Goal: Task Accomplishment & Management: Complete application form

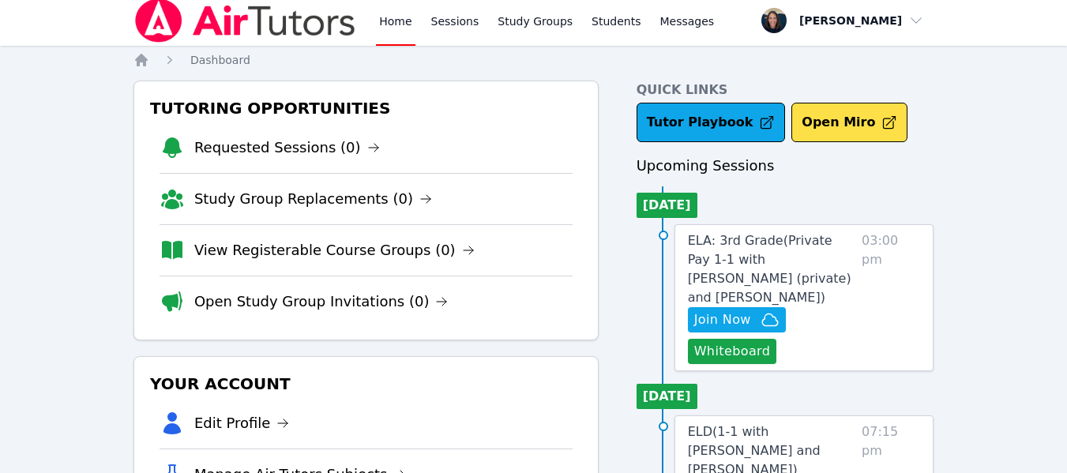
scroll to position [6, 0]
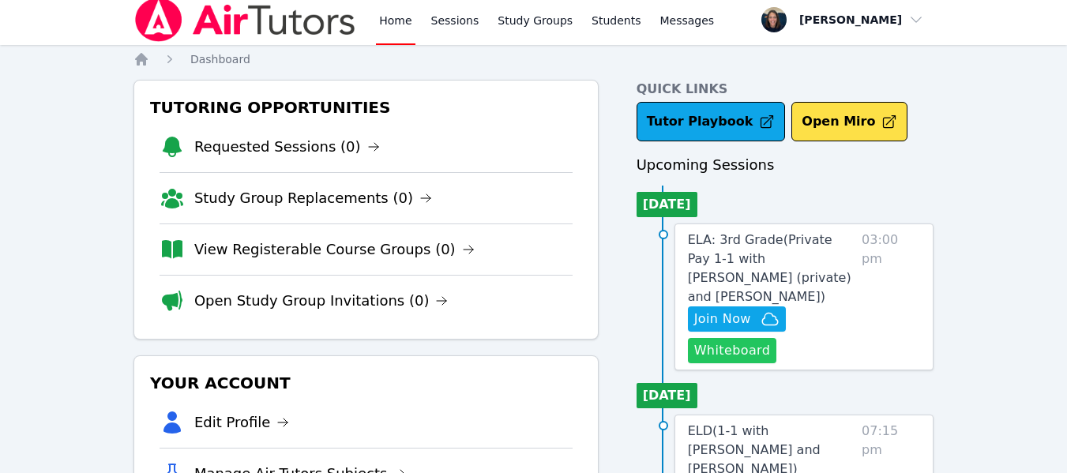
click at [707, 338] on button "Whiteboard" at bounding box center [732, 350] width 89 height 25
click at [720, 310] on button "Join Now" at bounding box center [737, 318] width 98 height 25
click at [746, 250] on link "ELA: 3rd Grade ( Private Pay 1-1 with Owen Logan (private) and Melissa Hammer )" at bounding box center [771, 269] width 167 height 76
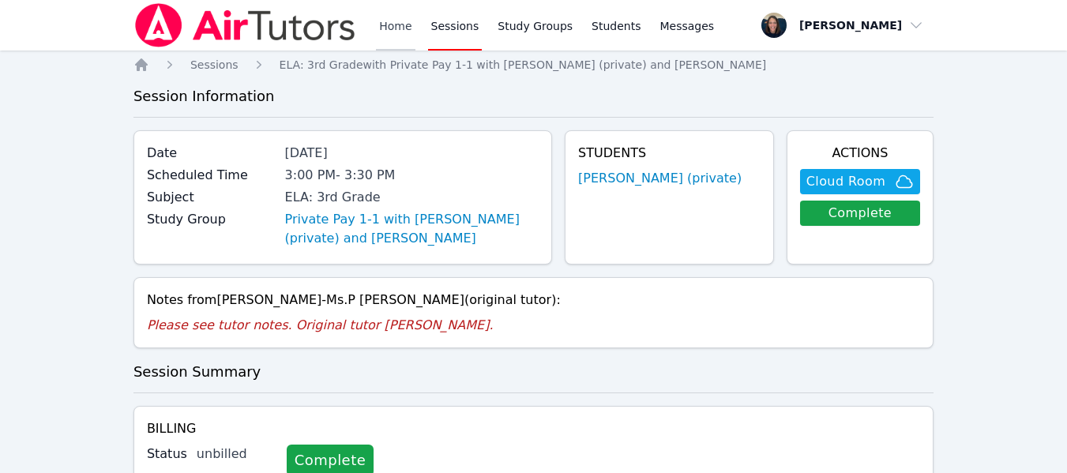
click at [407, 21] on link "Home" at bounding box center [395, 25] width 39 height 51
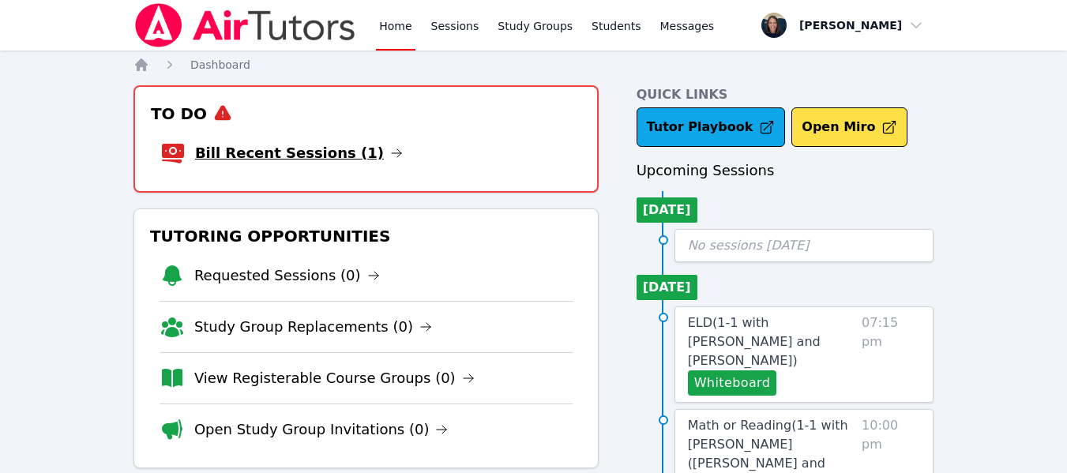
click at [307, 151] on link "Bill Recent Sessions (1)" at bounding box center [299, 153] width 208 height 22
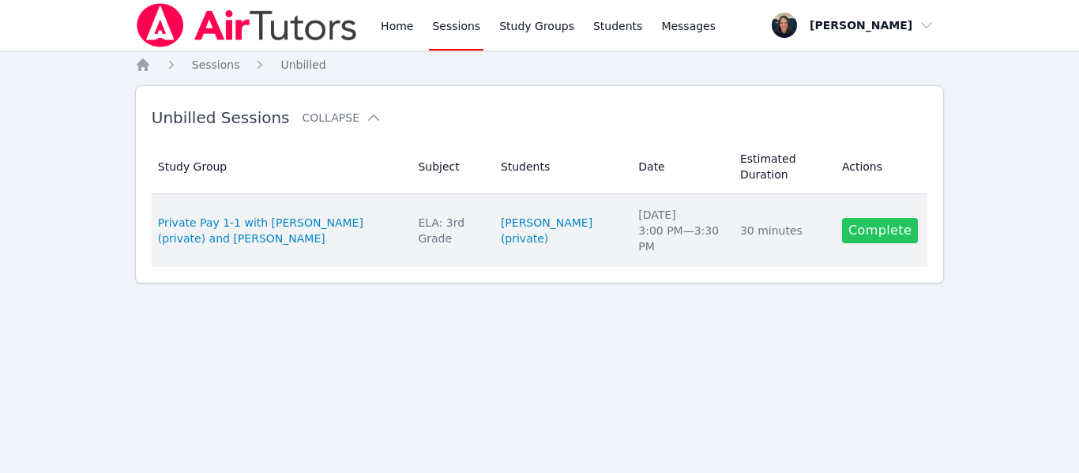
click at [870, 229] on link "Complete" at bounding box center [880, 230] width 76 height 25
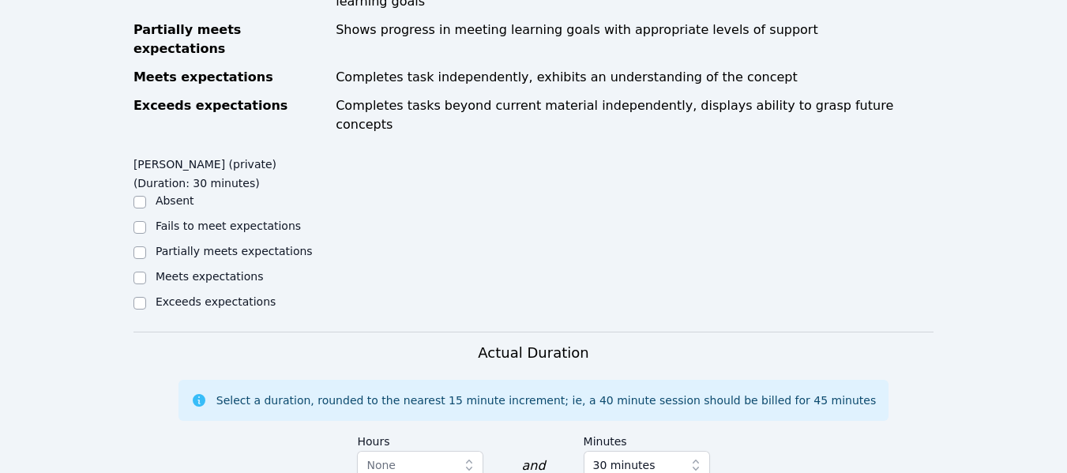
scroll to position [639, 0]
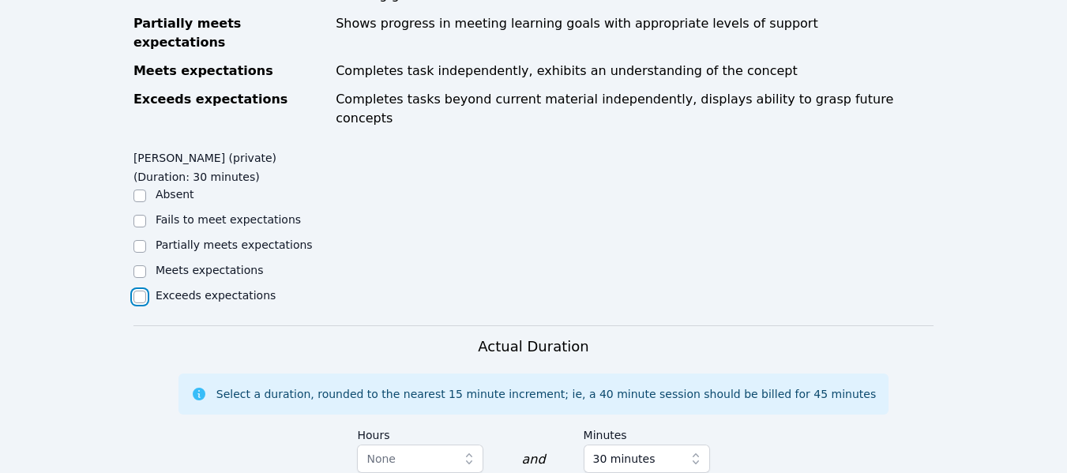
click at [141, 291] on input "Exceeds expectations" at bounding box center [139, 297] width 13 height 13
checkbox input "true"
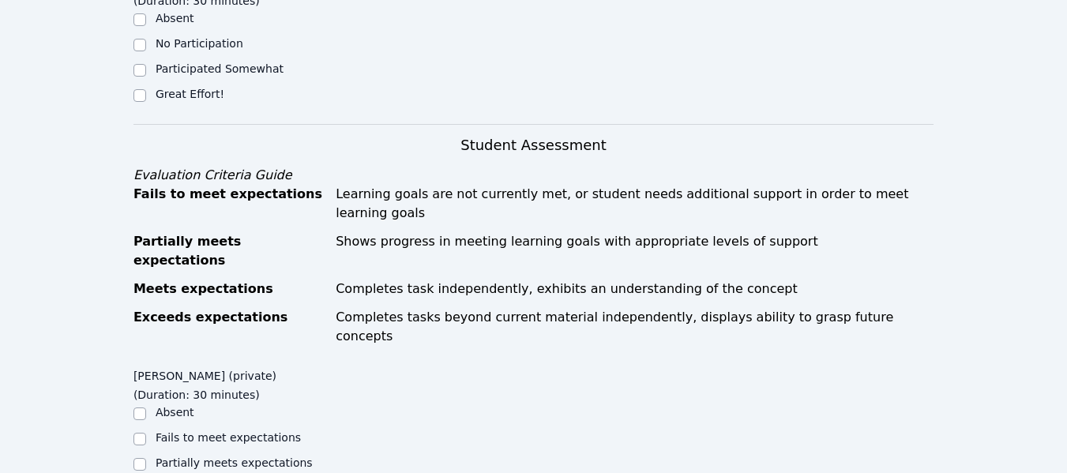
scroll to position [419, 0]
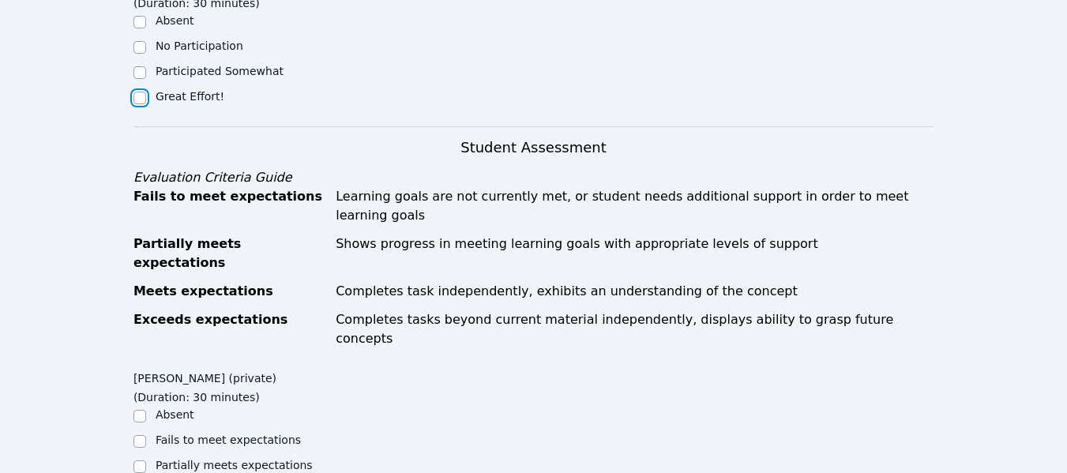
click at [136, 95] on input "Great Effort!" at bounding box center [139, 98] width 13 height 13
checkbox input "true"
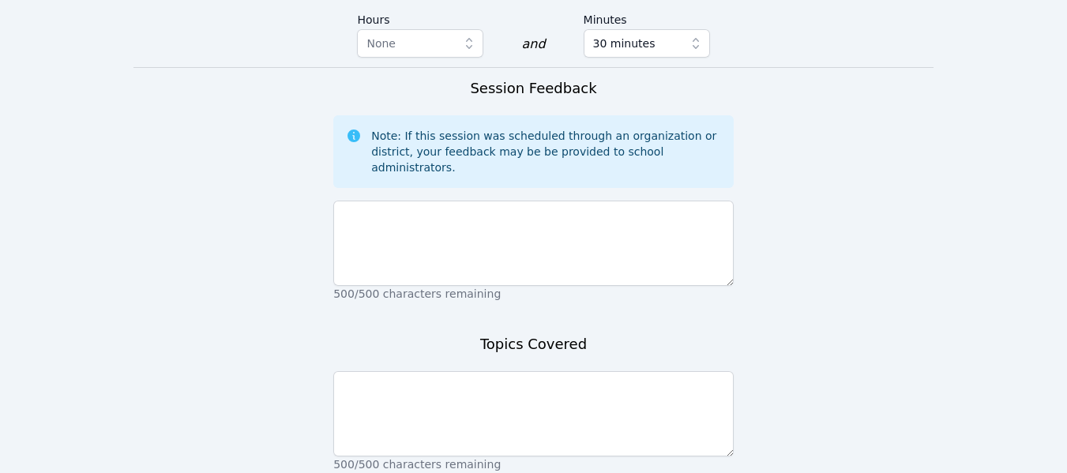
scroll to position [1043, 0]
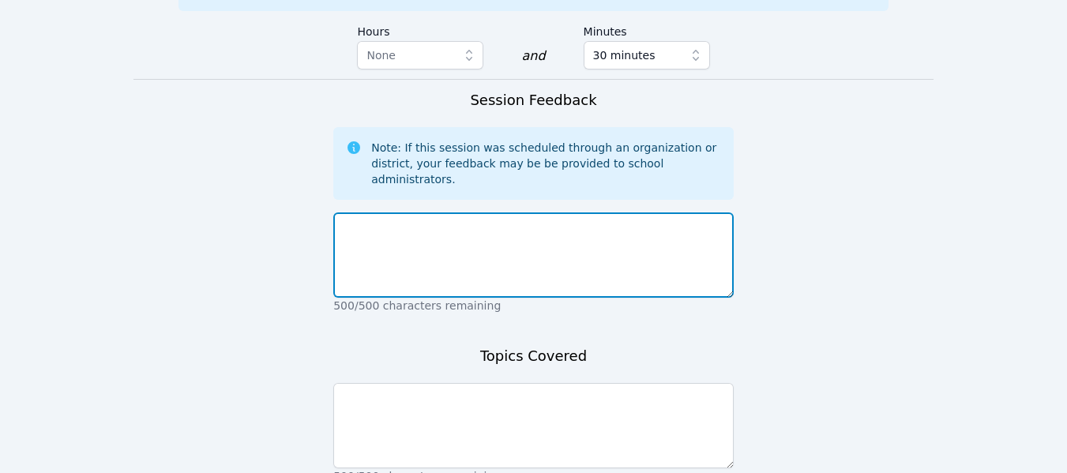
click at [553, 212] on textarea at bounding box center [533, 254] width 400 height 85
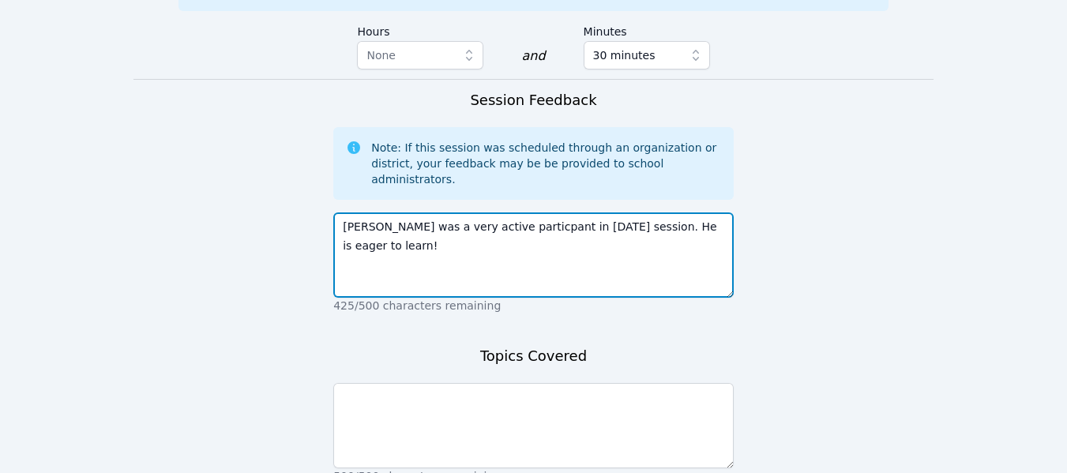
click at [483, 212] on textarea "Owen was a very active particpant in today's session. He is eager to learn!" at bounding box center [533, 254] width 400 height 85
click at [490, 212] on textarea "Owen was a very active particpant in today's session. He is eager to learn!" at bounding box center [533, 254] width 400 height 85
type textarea "Owen was a very active participant in today's session. He is eager to learn!"
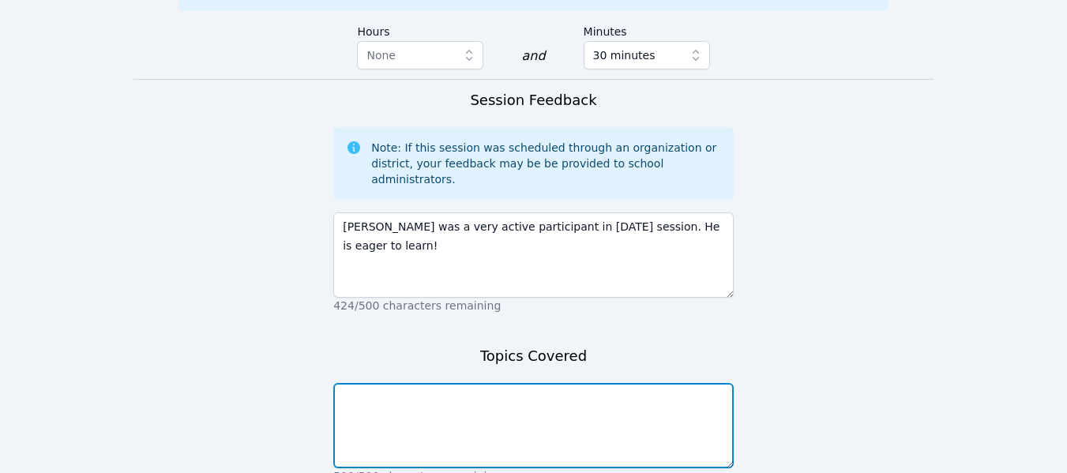
click at [471, 383] on textarea at bounding box center [533, 425] width 400 height 85
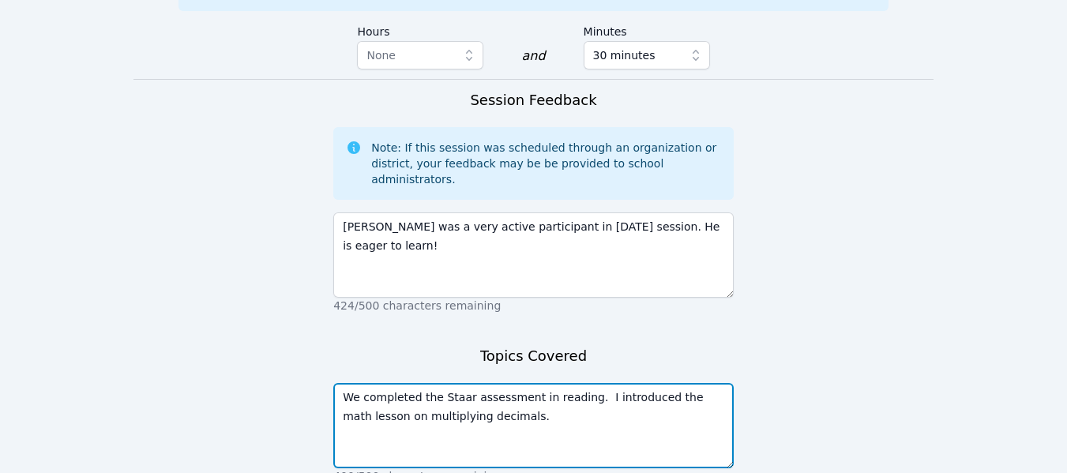
type textarea "We completed the Staar assessment in reading. I introduced the math lesson on m…"
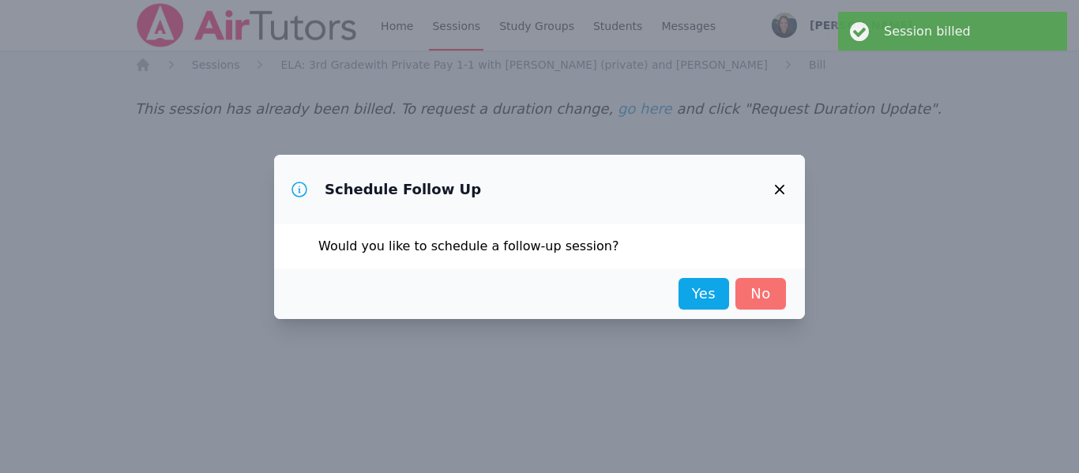
click at [768, 295] on link "No" at bounding box center [760, 294] width 51 height 32
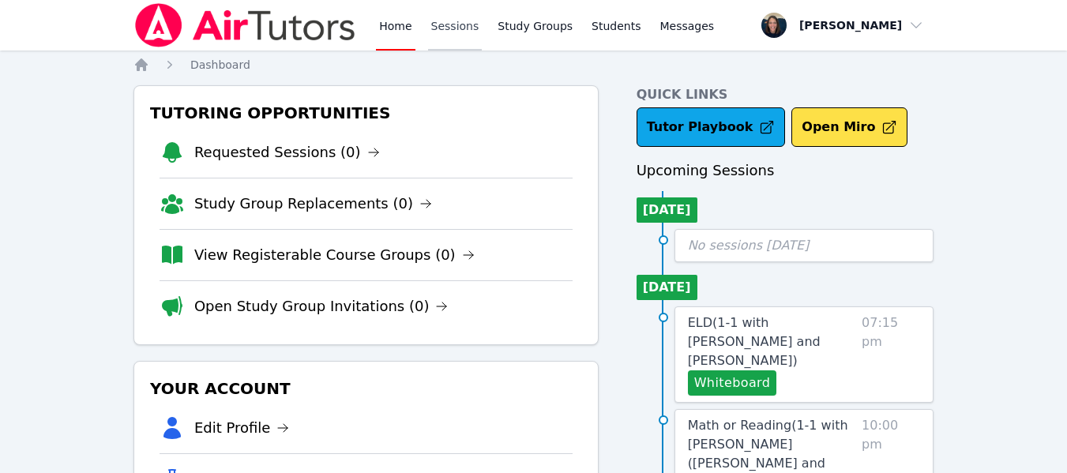
click at [446, 36] on link "Sessions" at bounding box center [455, 25] width 55 height 51
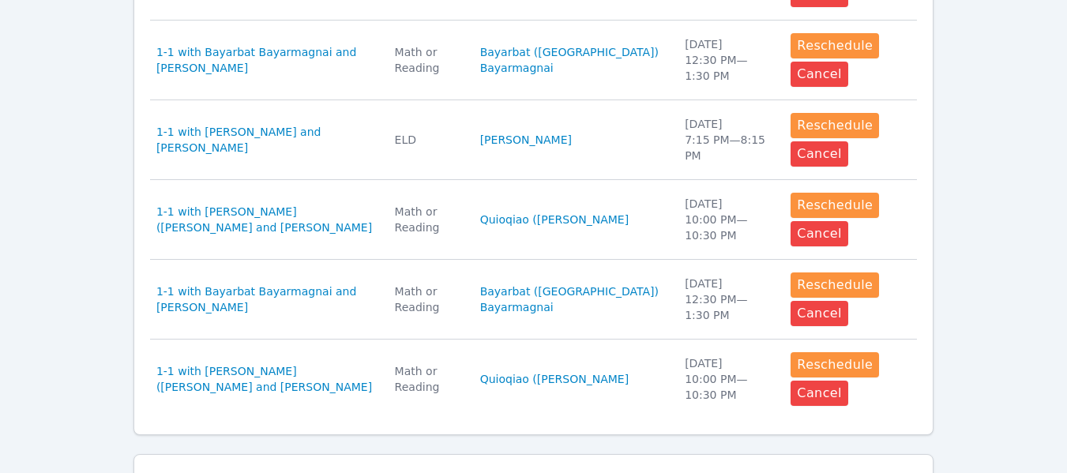
scroll to position [1062, 0]
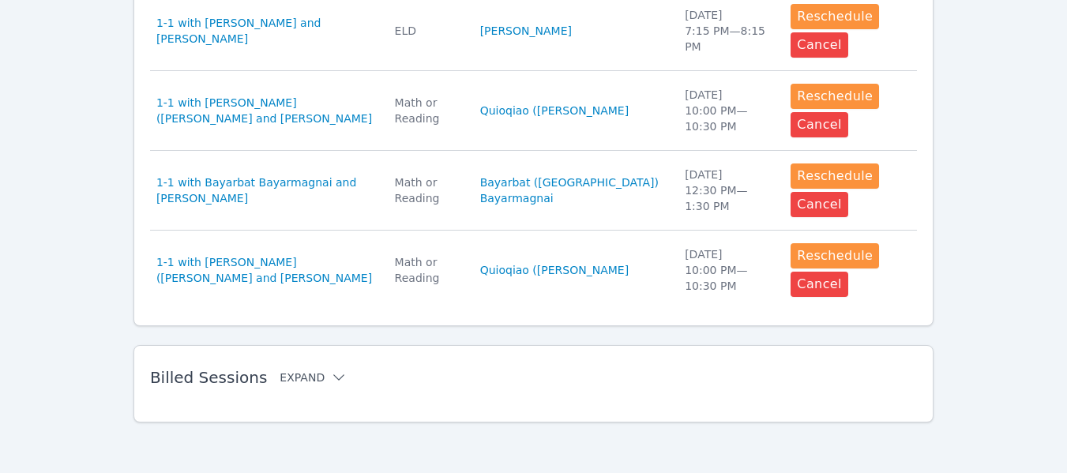
click at [298, 378] on button "Expand" at bounding box center [313, 378] width 67 height 16
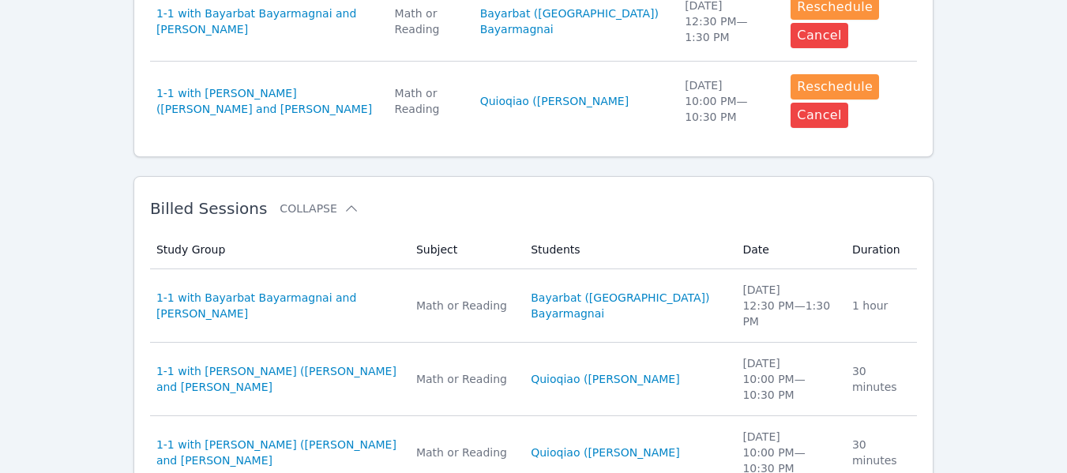
scroll to position [0, 0]
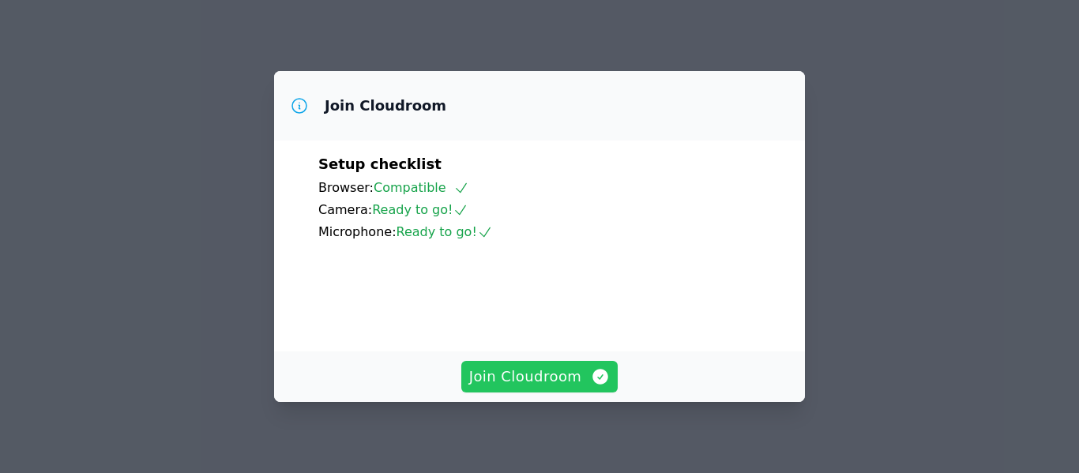
click at [540, 382] on span "Join Cloudroom" at bounding box center [539, 377] width 141 height 22
